Goal: Go to known website: Access a specific website the user already knows

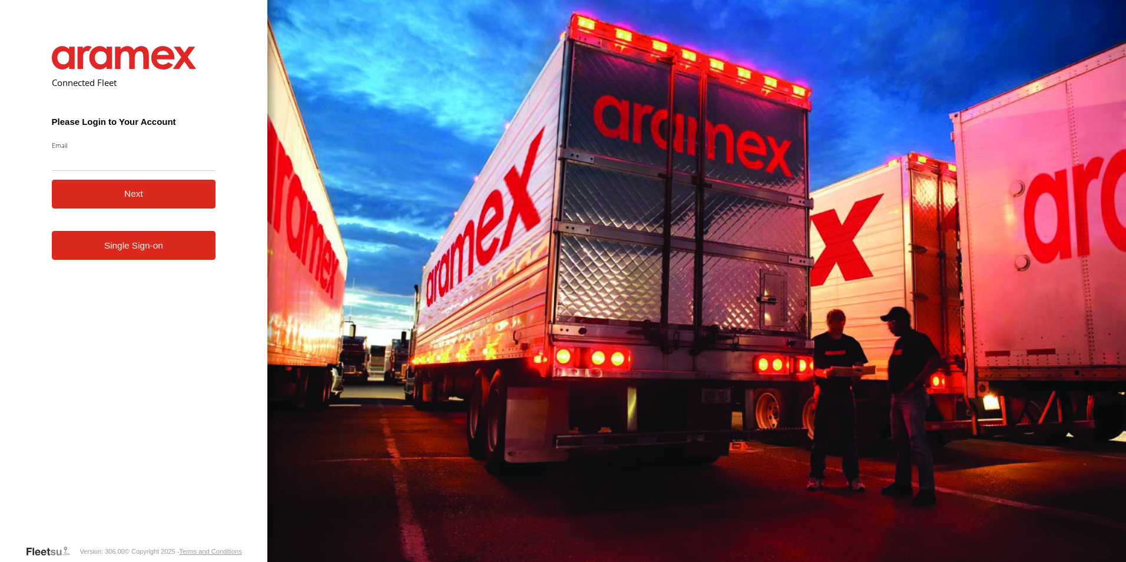
type input "**********"
click at [111, 185] on button "Next" at bounding box center [134, 194] width 164 height 29
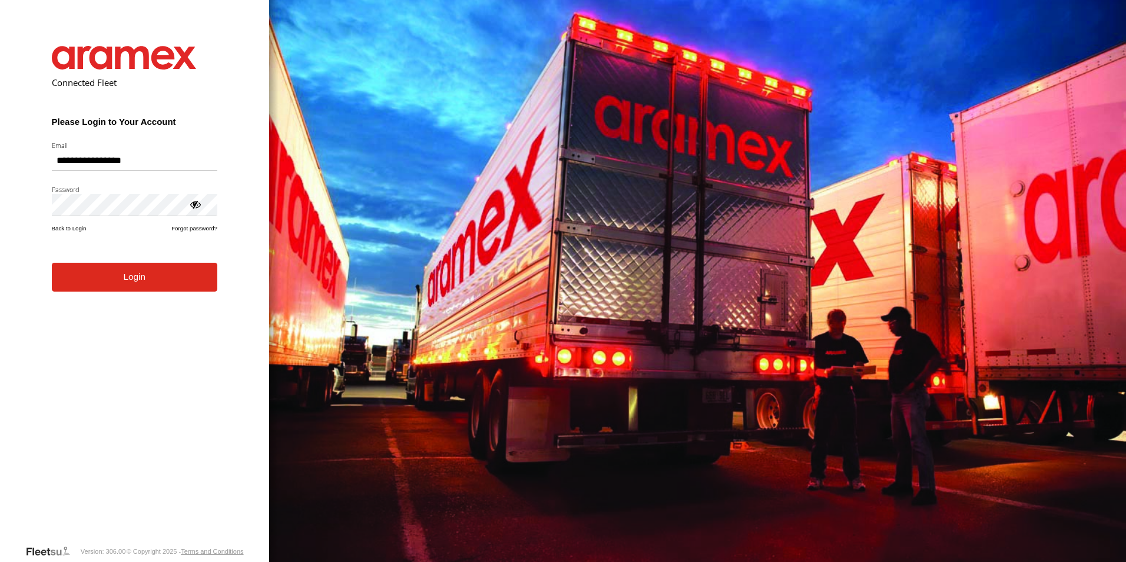
click at [114, 276] on button "Login" at bounding box center [134, 277] width 165 height 29
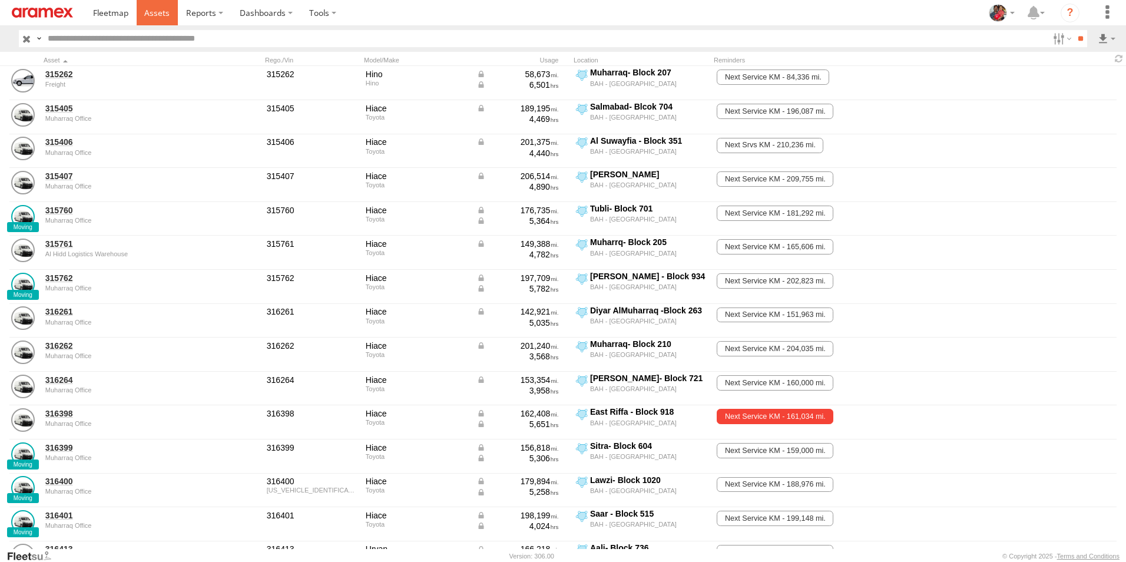
click at [150, 11] on span at bounding box center [156, 12] width 25 height 11
